Goal: Information Seeking & Learning: Learn about a topic

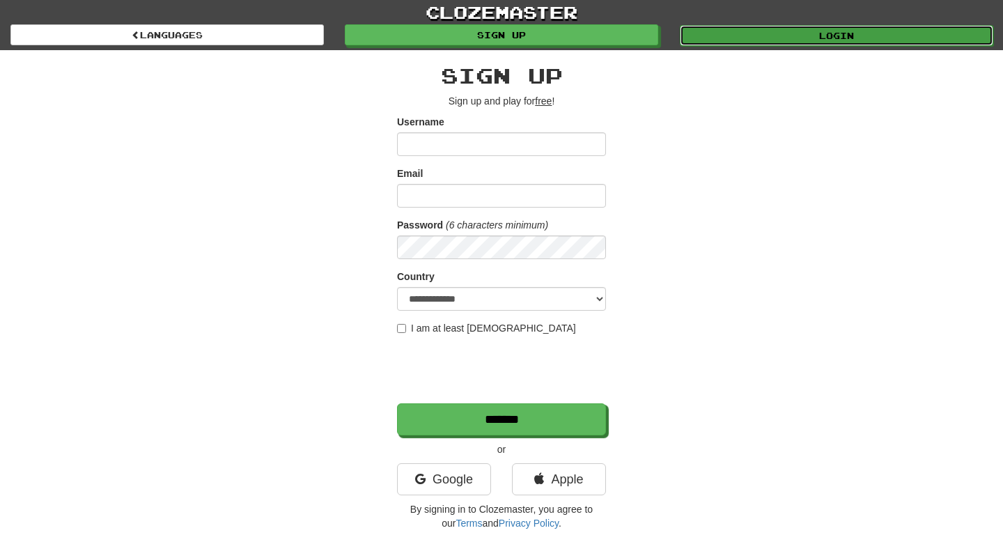
click at [774, 31] on link "Login" at bounding box center [837, 35] width 314 height 21
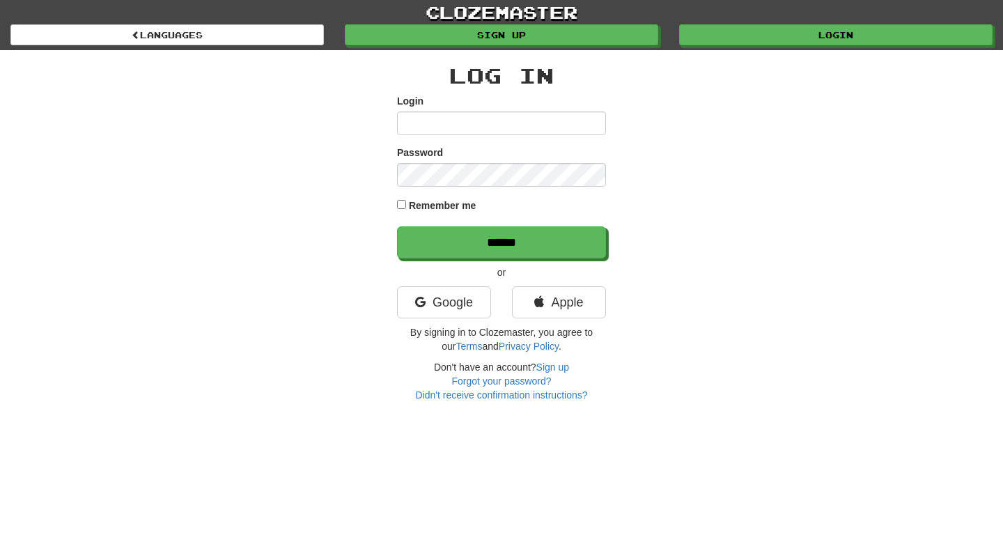
click at [509, 130] on input "Login" at bounding box center [501, 123] width 209 height 24
click at [488, 131] on input "Login" at bounding box center [501, 123] width 209 height 24
type input "**********"
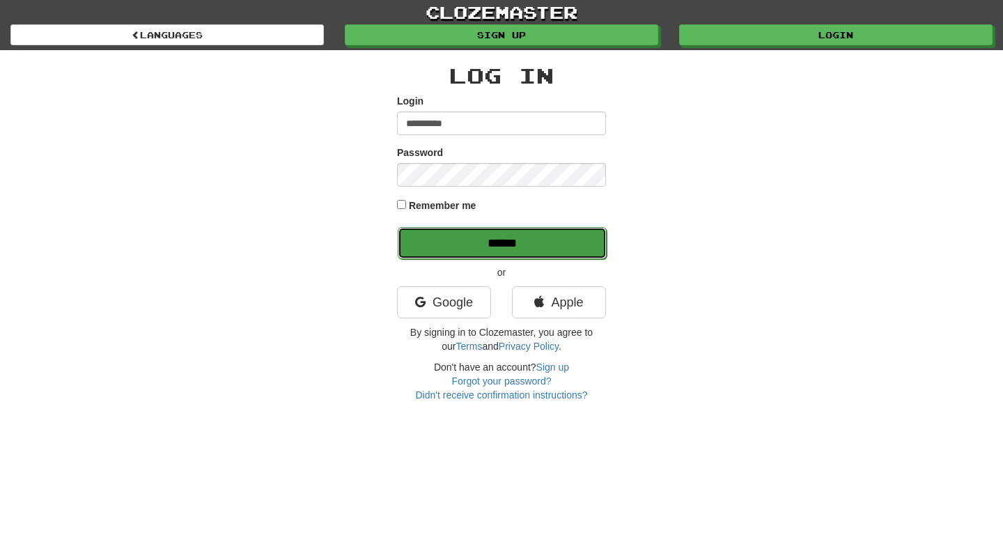
click at [460, 232] on input "******" at bounding box center [502, 243] width 209 height 32
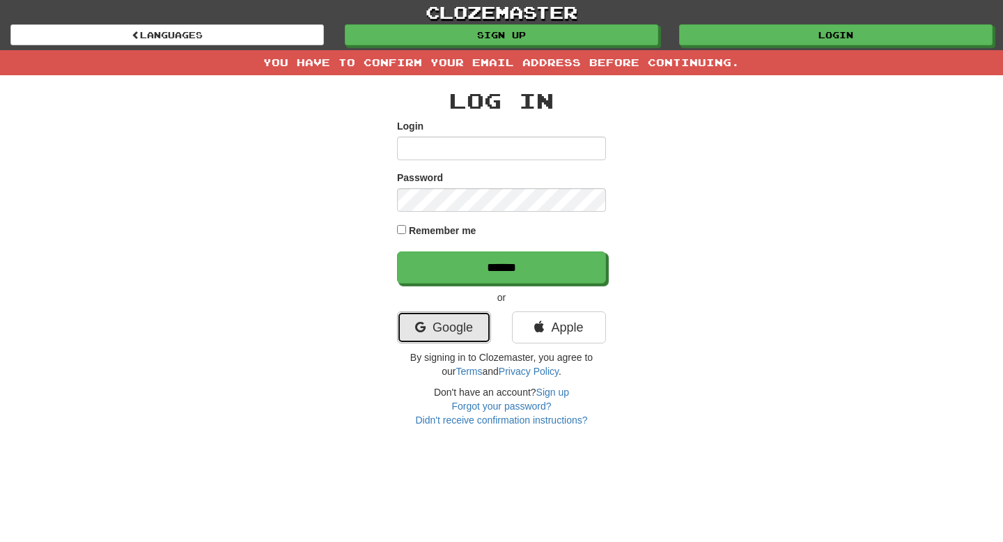
click at [431, 334] on link "Google" at bounding box center [444, 327] width 94 height 32
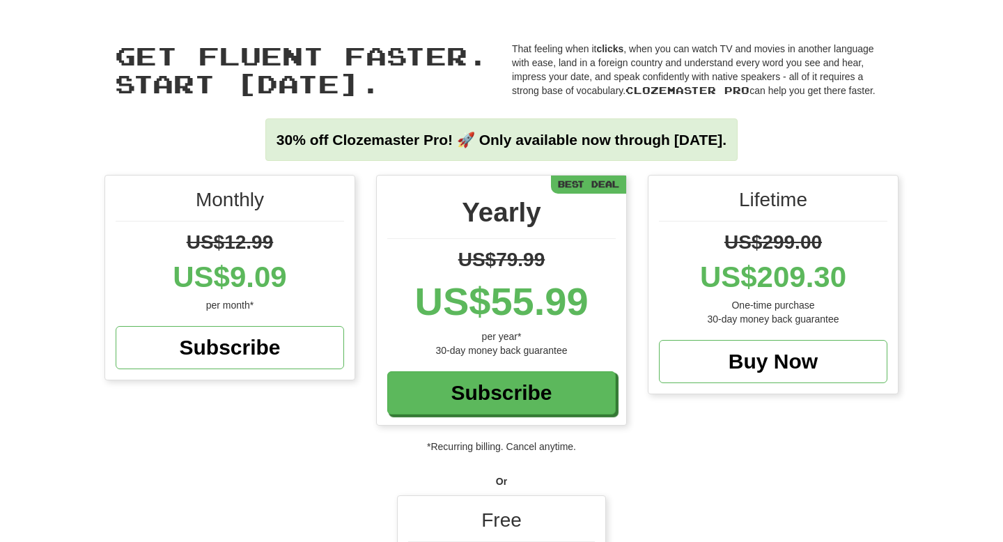
scroll to position [198, 0]
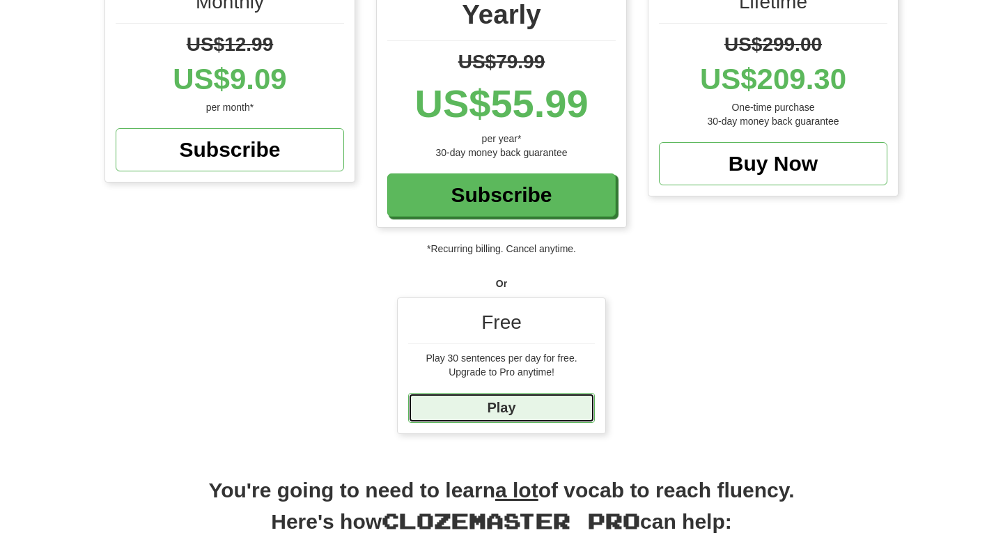
click at [506, 410] on link "Play" at bounding box center [501, 408] width 187 height 30
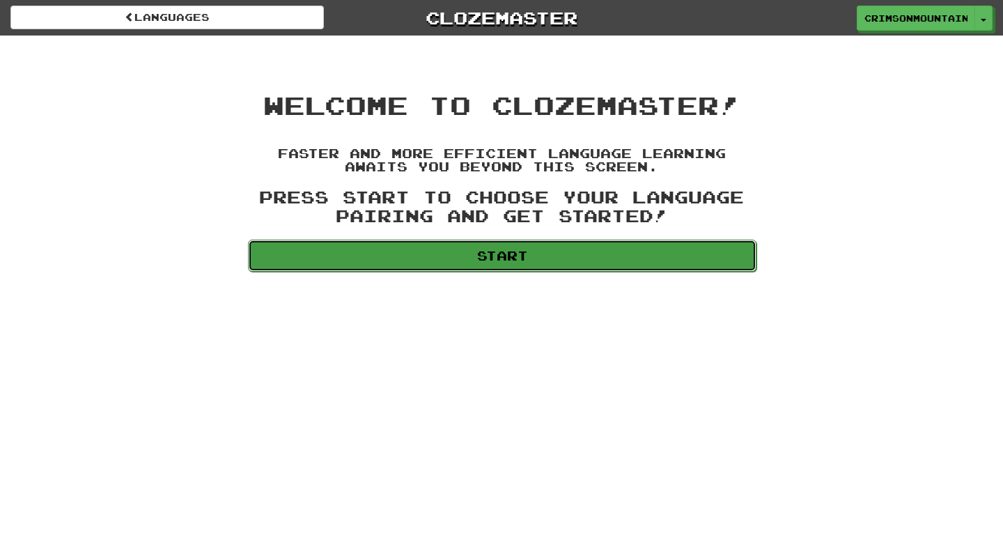
click at [531, 265] on link "Start" at bounding box center [502, 256] width 509 height 32
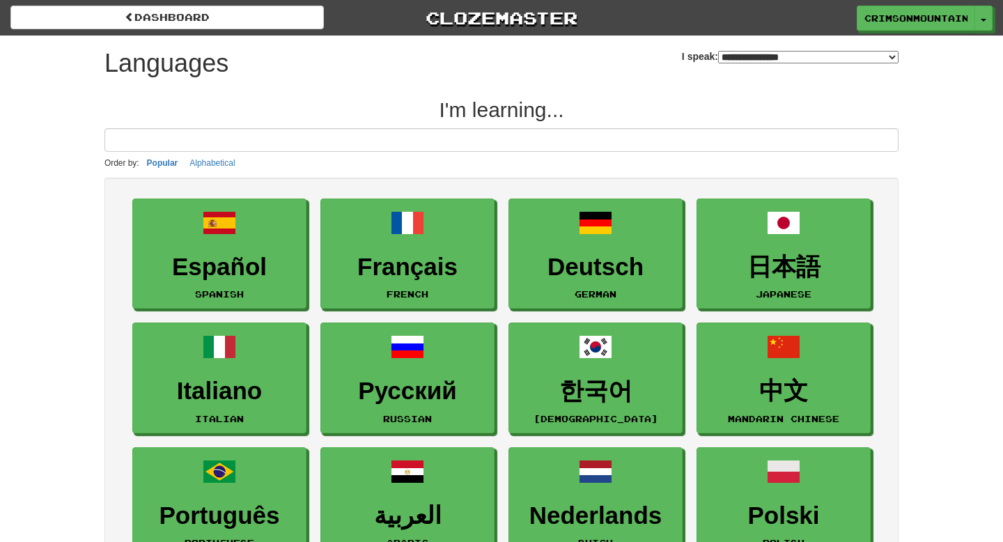
select select "*******"
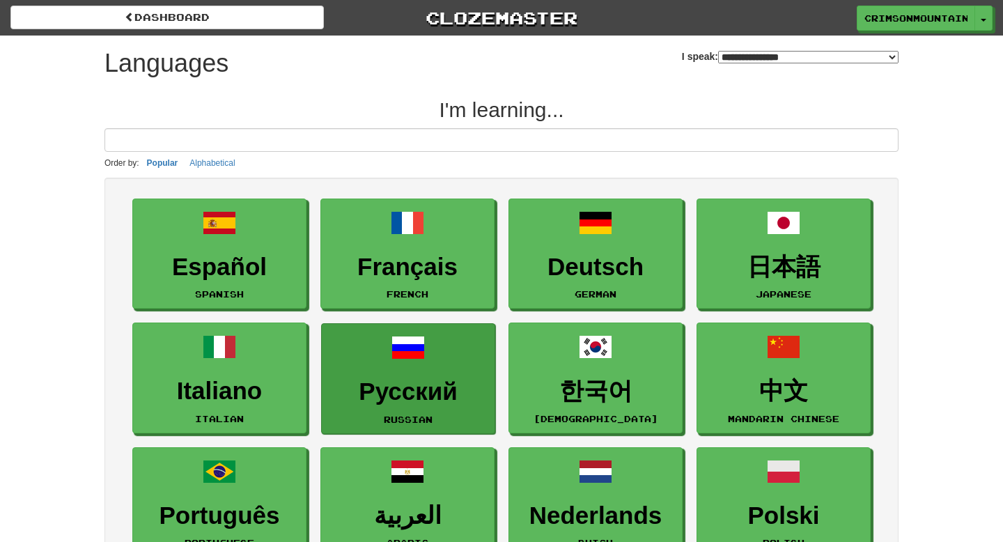
scroll to position [124, 0]
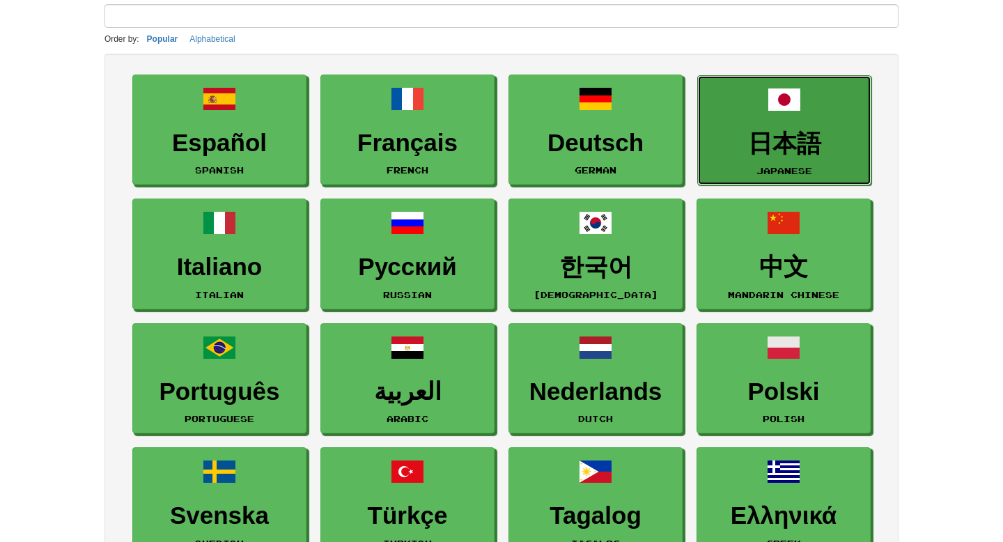
click at [773, 134] on h3 "日本語" at bounding box center [784, 143] width 159 height 27
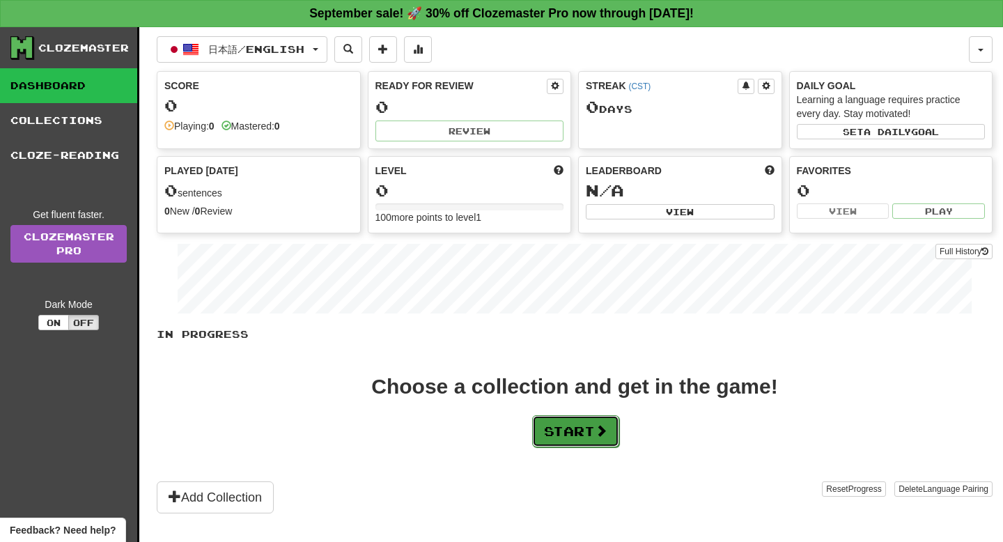
click at [575, 435] on button "Start" at bounding box center [575, 431] width 87 height 32
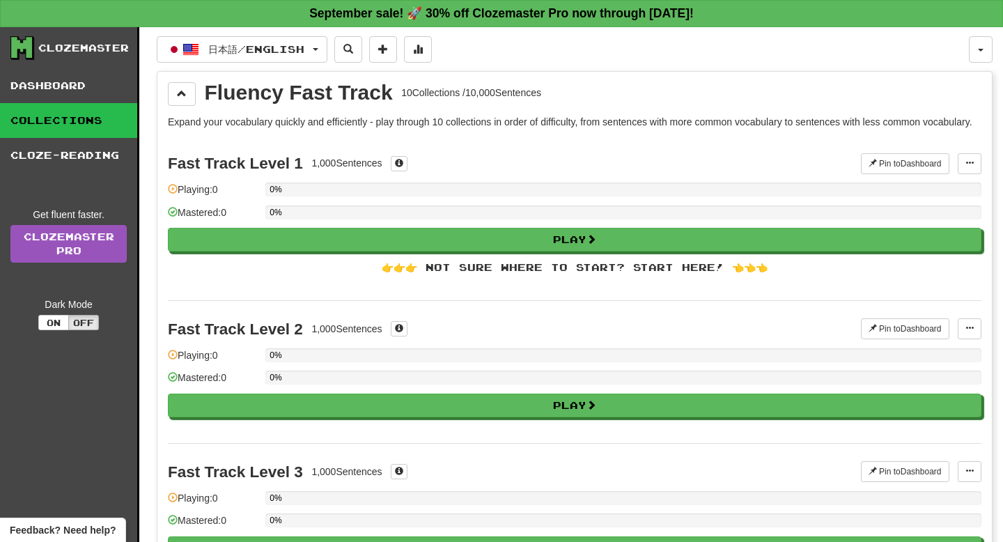
click at [341, 129] on p "Expand your vocabulary quickly and efficiently - play through 10 collections in…" at bounding box center [575, 122] width 814 height 14
click at [270, 196] on div "0%" at bounding box center [270, 190] width 0 height 14
click at [348, 196] on div "0%" at bounding box center [623, 190] width 716 height 14
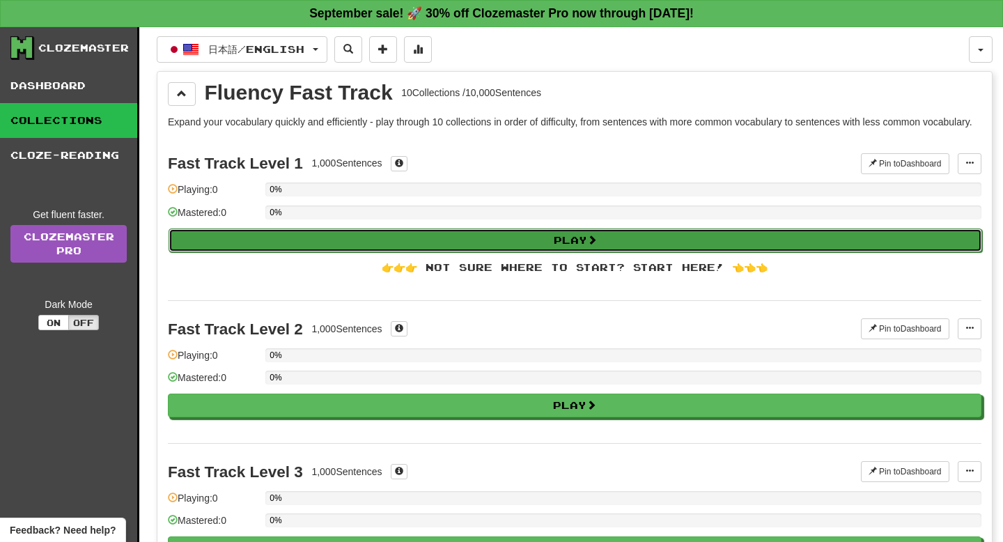
click at [444, 252] on button "Play" at bounding box center [576, 241] width 814 height 24
select select "**"
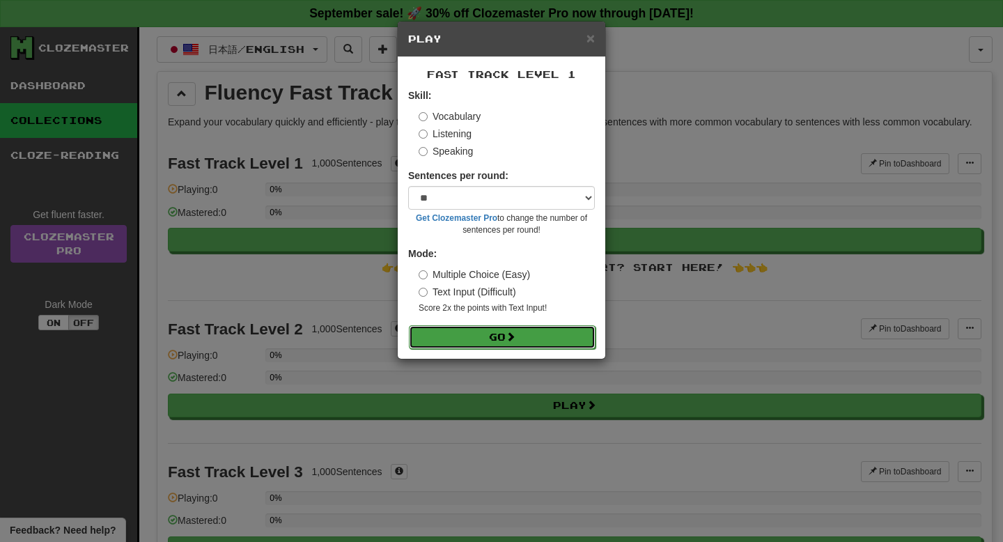
click at [493, 334] on button "Go" at bounding box center [502, 337] width 187 height 24
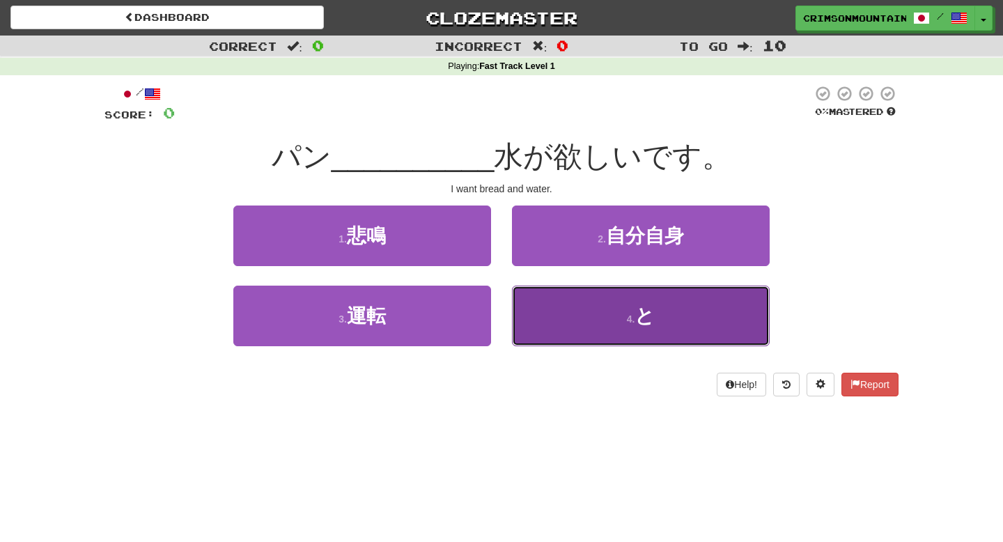
click at [585, 319] on button "4 . と" at bounding box center [641, 316] width 258 height 61
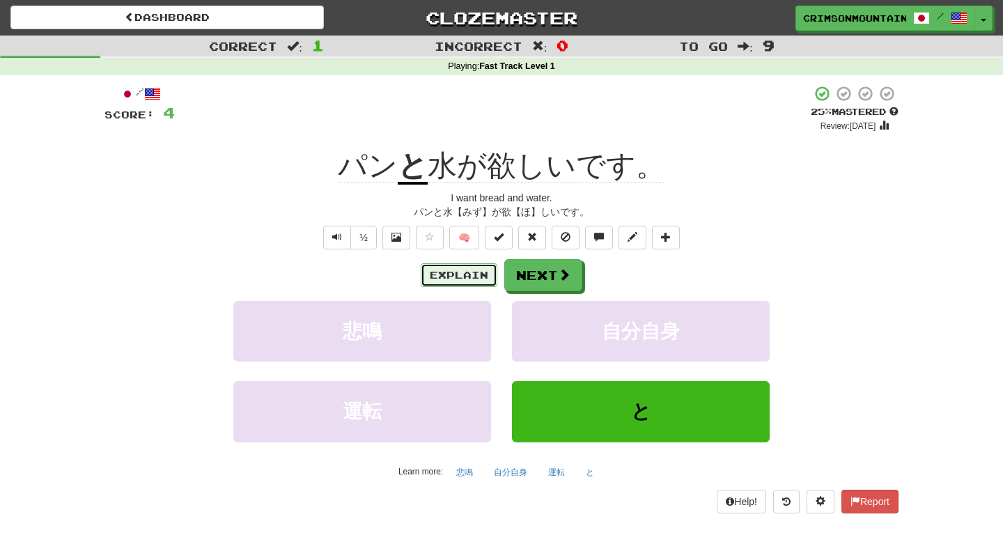
click at [472, 284] on button "Explain" at bounding box center [459, 275] width 77 height 24
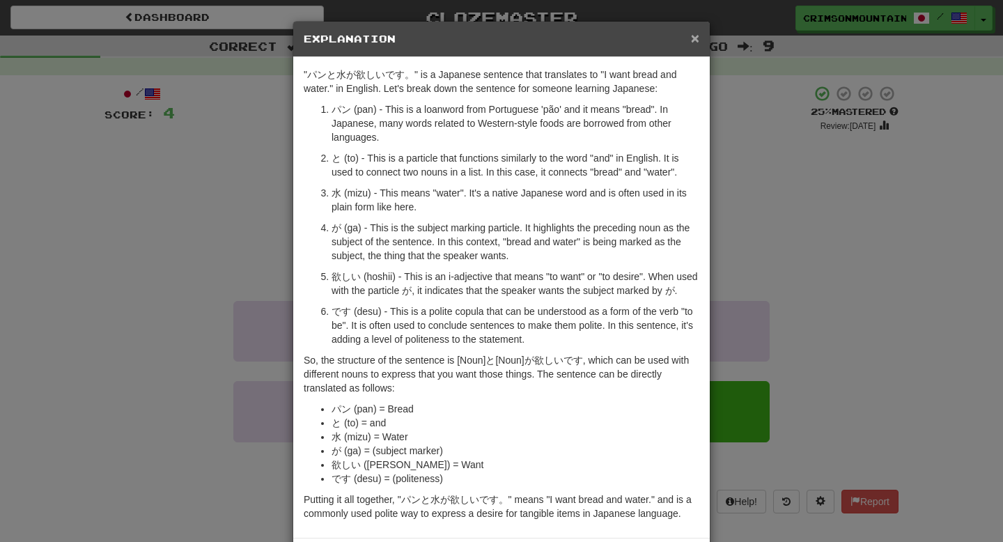
click at [697, 39] on span "×" at bounding box center [695, 38] width 8 height 16
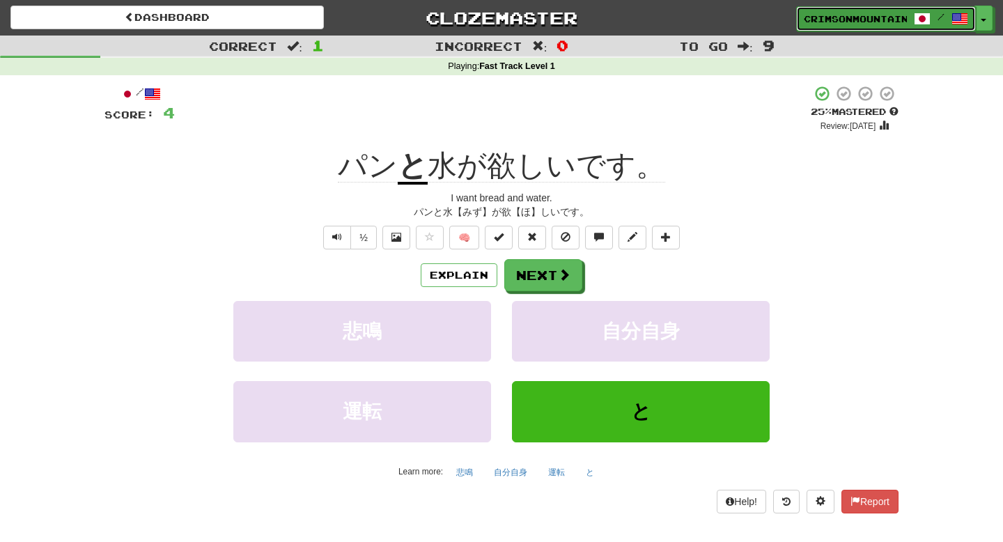
click at [931, 14] on span "/" at bounding box center [941, 17] width 54 height 10
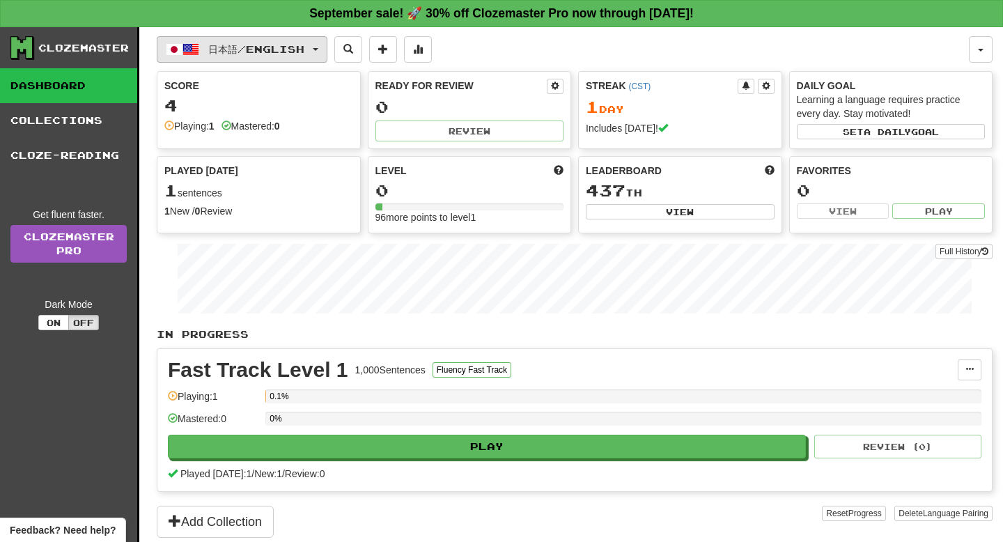
click at [304, 51] on span "日本語 / English" at bounding box center [256, 49] width 96 height 12
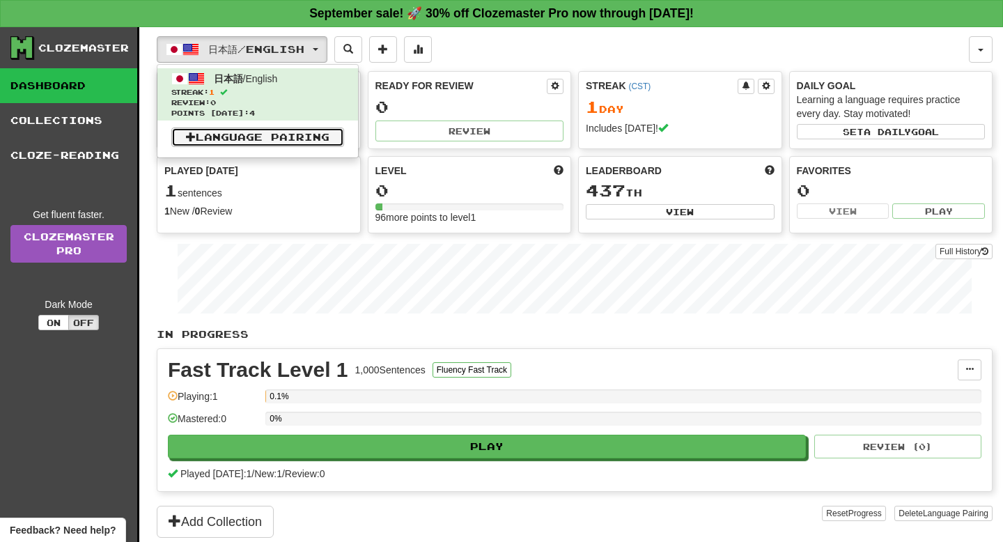
click at [224, 139] on link "Language Pairing" at bounding box center [257, 137] width 173 height 20
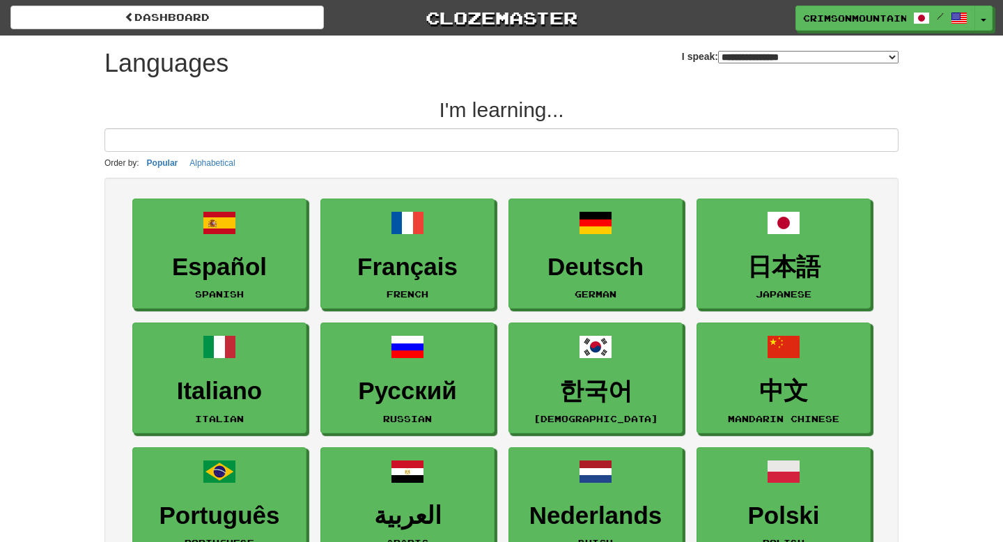
select select "*******"
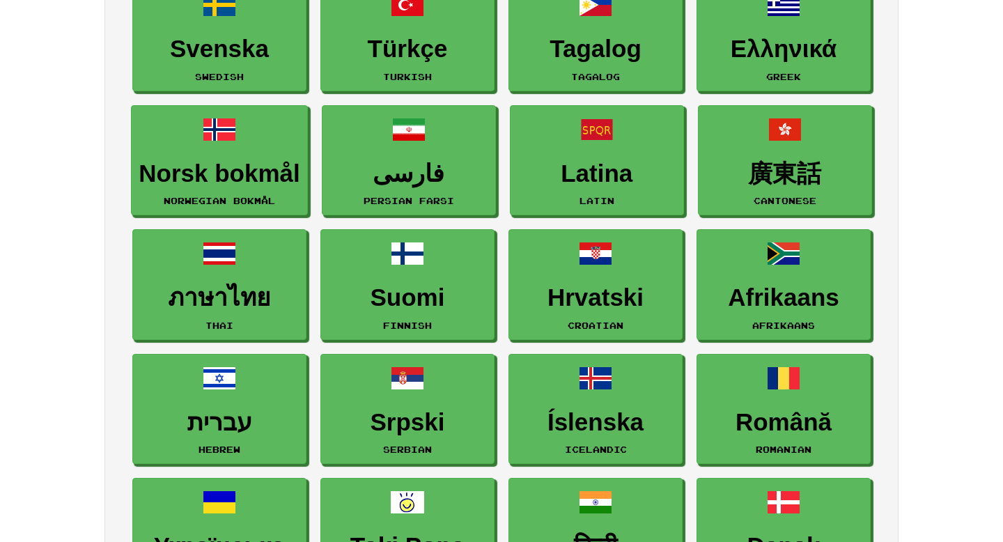
scroll to position [589, 0]
